Goal: Transaction & Acquisition: Download file/media

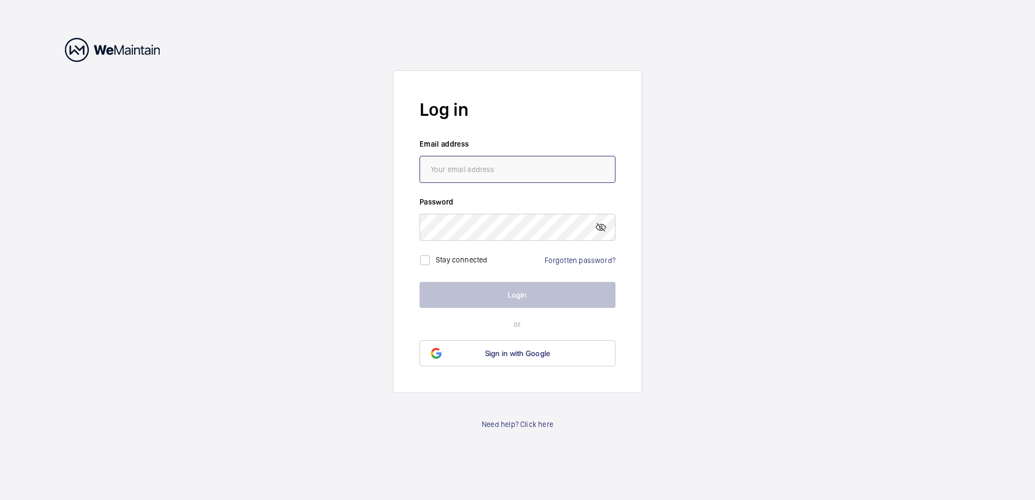
type input "[PERSON_NAME][EMAIL_ADDRESS][PERSON_NAME][DOMAIN_NAME]"
click at [501, 296] on button "Login" at bounding box center [518, 295] width 196 height 26
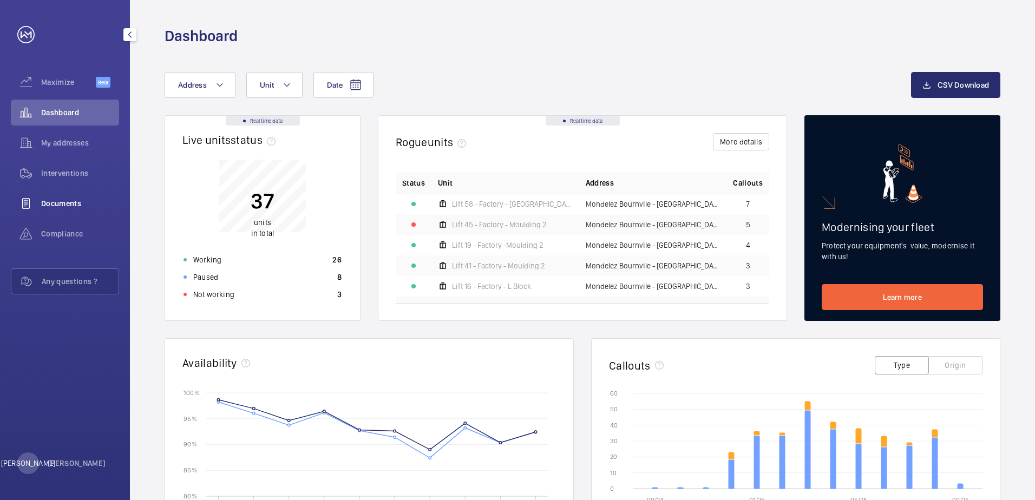
click at [69, 207] on span "Documents" at bounding box center [80, 203] width 78 height 11
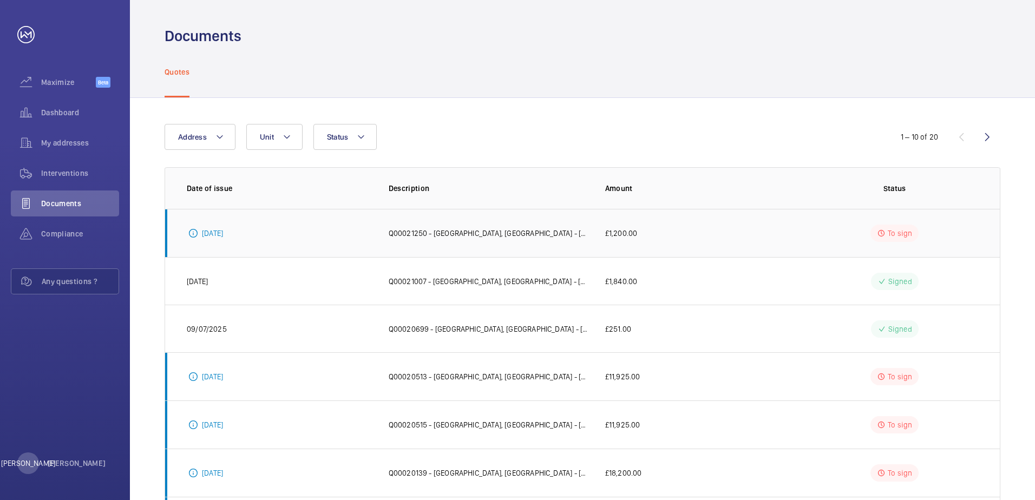
click at [743, 238] on td "£1,200.00" at bounding box center [691, 233] width 206 height 48
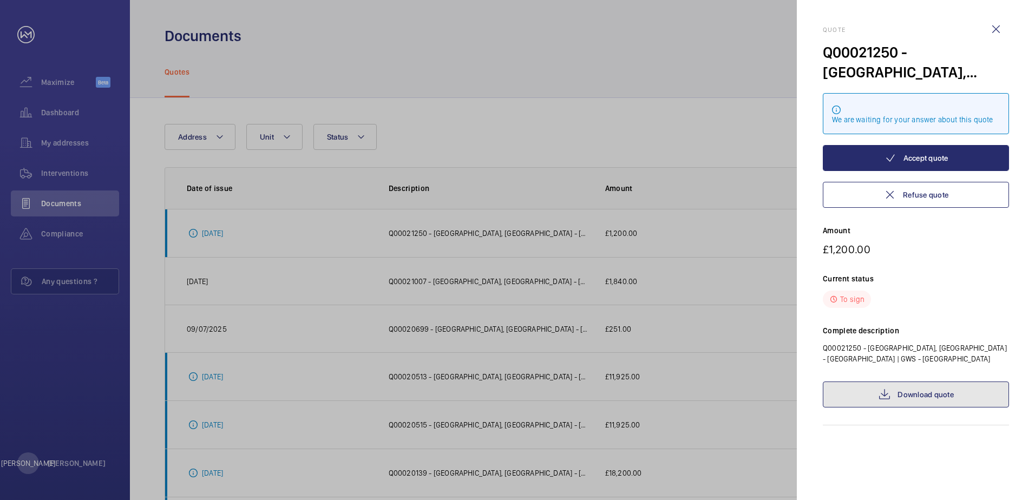
click at [905, 383] on link "Download quote" at bounding box center [916, 395] width 186 height 26
click at [552, 283] on div at bounding box center [517, 250] width 1035 height 500
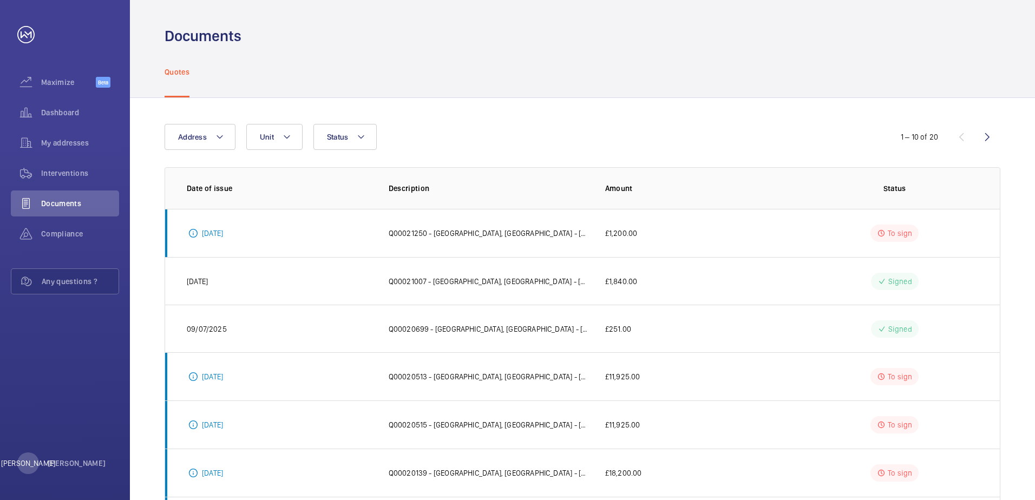
click at [553, 283] on p "Q00021007 - [GEOGRAPHIC_DATA], [GEOGRAPHIC_DATA] - [GEOGRAPHIC_DATA] | GWS - Mo…" at bounding box center [488, 281] width 199 height 11
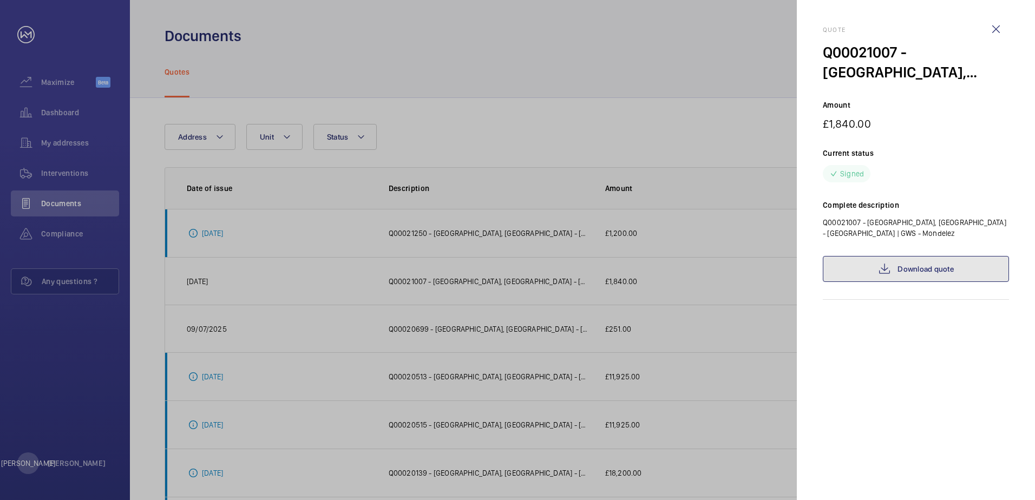
click at [890, 280] on link "Download quote" at bounding box center [916, 269] width 186 height 26
click at [533, 322] on div at bounding box center [517, 250] width 1035 height 500
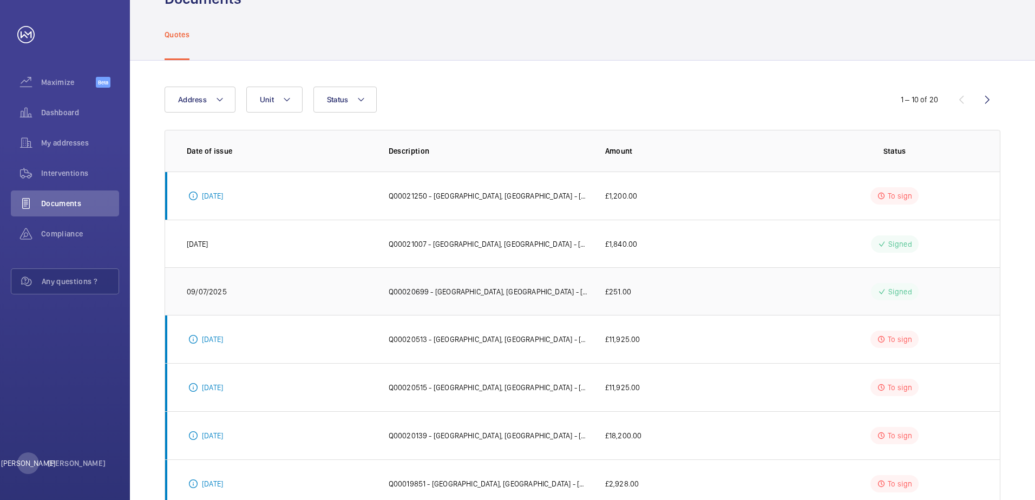
scroll to position [108, 0]
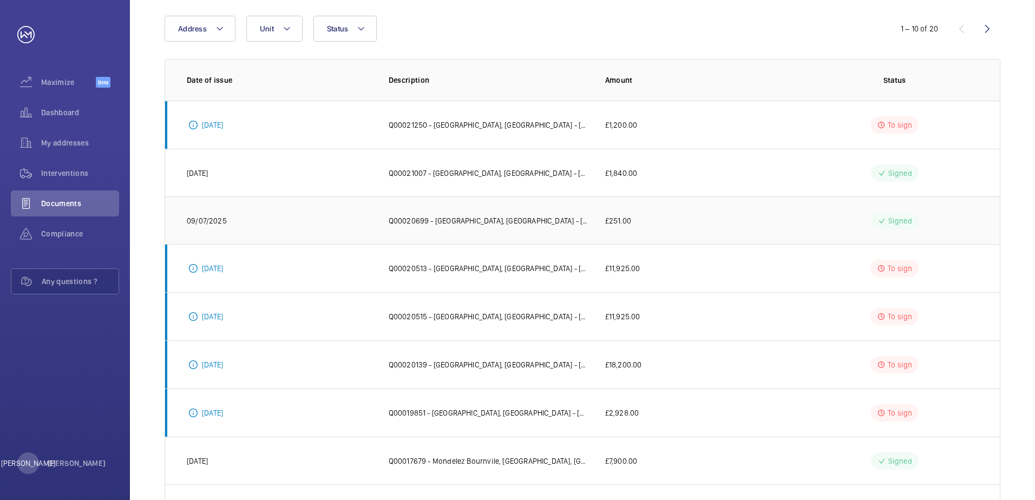
click at [530, 224] on p "Q00020699 - [GEOGRAPHIC_DATA], [GEOGRAPHIC_DATA] - [GEOGRAPHIC_DATA] | GWS - [G…" at bounding box center [488, 220] width 199 height 11
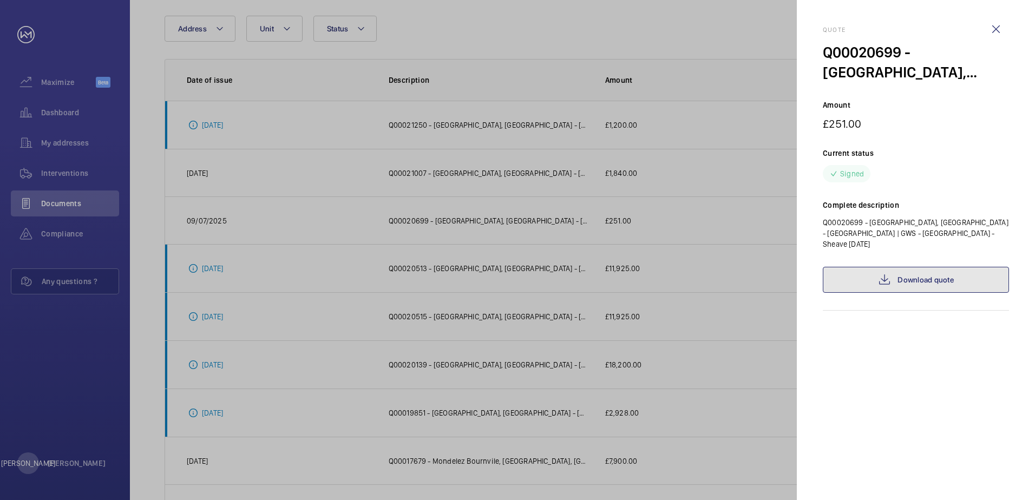
click at [920, 270] on link "Download quote" at bounding box center [916, 280] width 186 height 26
click at [530, 370] on div at bounding box center [517, 250] width 1035 height 500
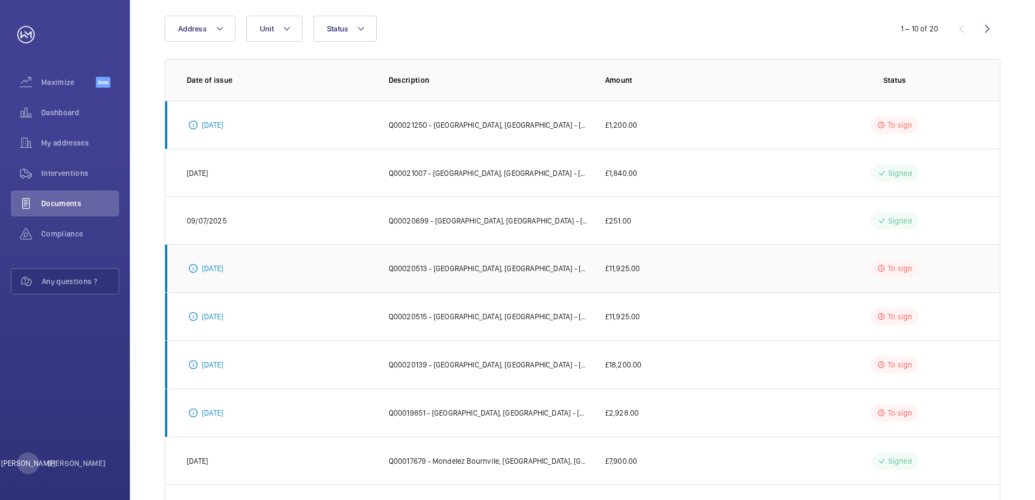
click at [512, 275] on td "Q00020513 - [GEOGRAPHIC_DATA], [GEOGRAPHIC_DATA] - [GEOGRAPHIC_DATA] | GWS - [G…" at bounding box center [479, 268] width 217 height 48
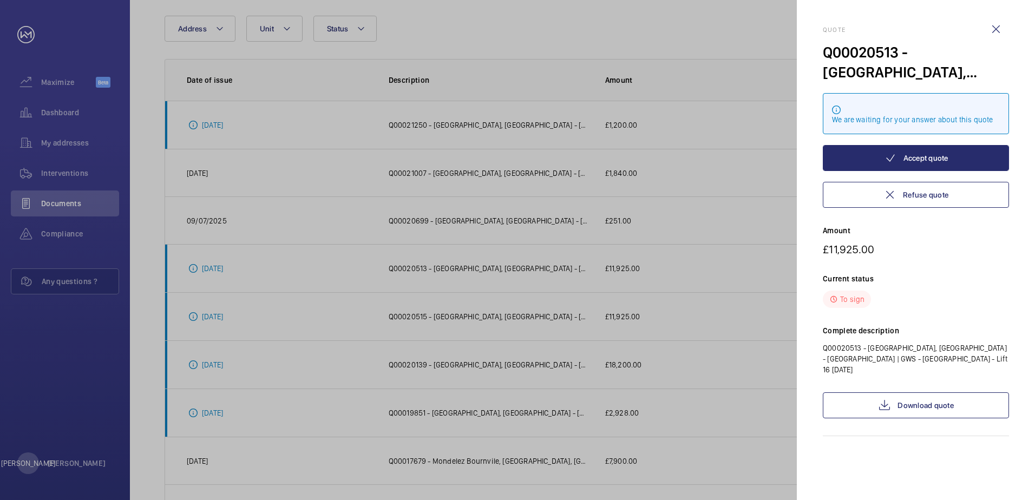
click at [508, 297] on div at bounding box center [517, 250] width 1035 height 500
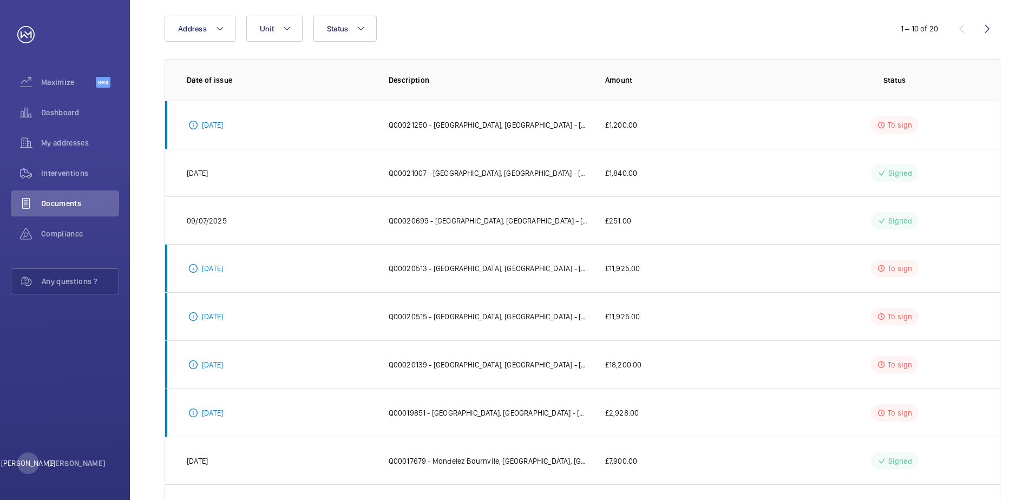
click at [512, 311] on p "Q00020515 - [GEOGRAPHIC_DATA], [GEOGRAPHIC_DATA] - [GEOGRAPHIC_DATA] | GWS - Mo…" at bounding box center [488, 316] width 199 height 11
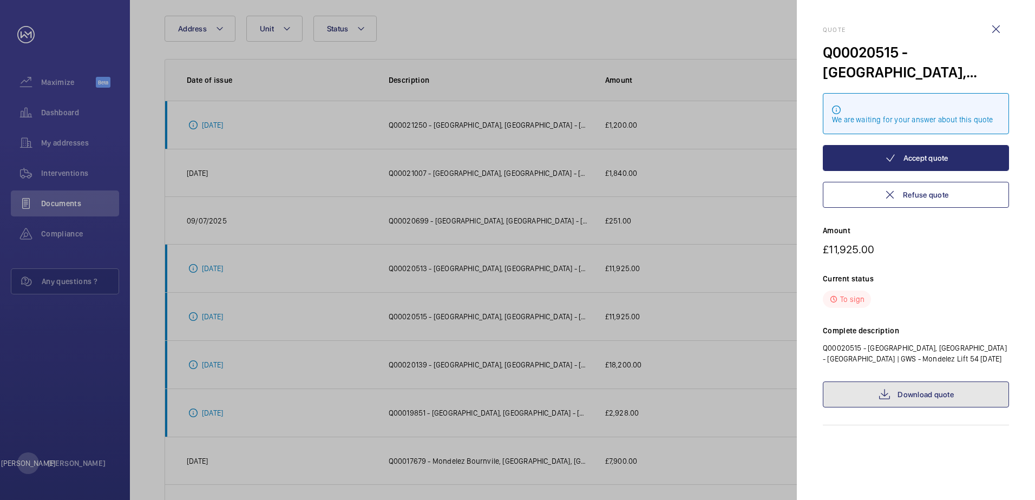
click at [873, 402] on link "Download quote" at bounding box center [916, 395] width 186 height 26
click at [660, 327] on div at bounding box center [517, 250] width 1035 height 500
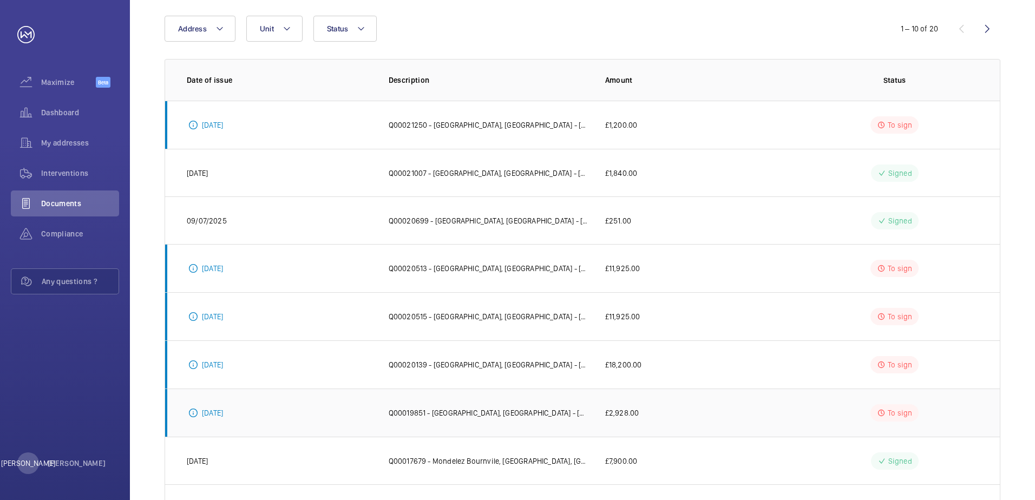
click at [601, 412] on td "£2,928.00" at bounding box center [691, 413] width 206 height 48
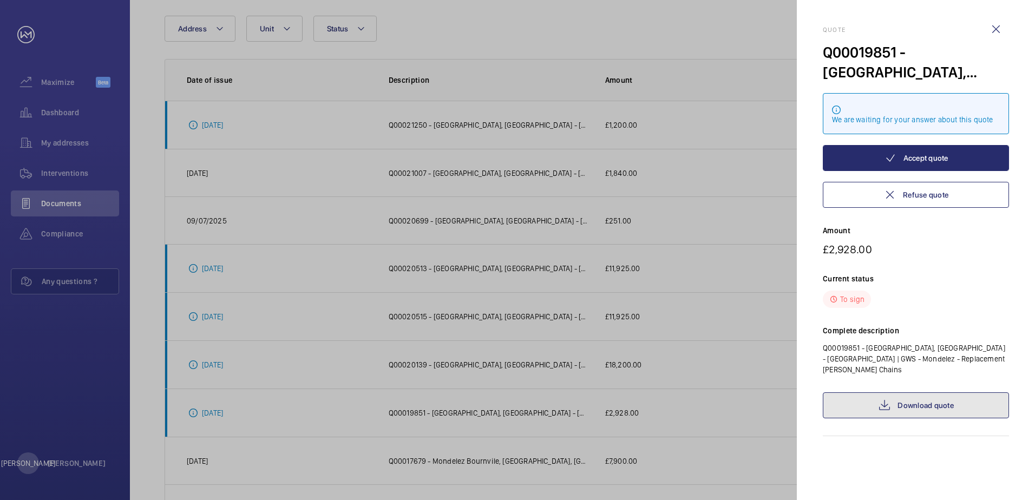
click at [966, 392] on link "Download quote" at bounding box center [916, 405] width 186 height 26
